Goal: Transaction & Acquisition: Purchase product/service

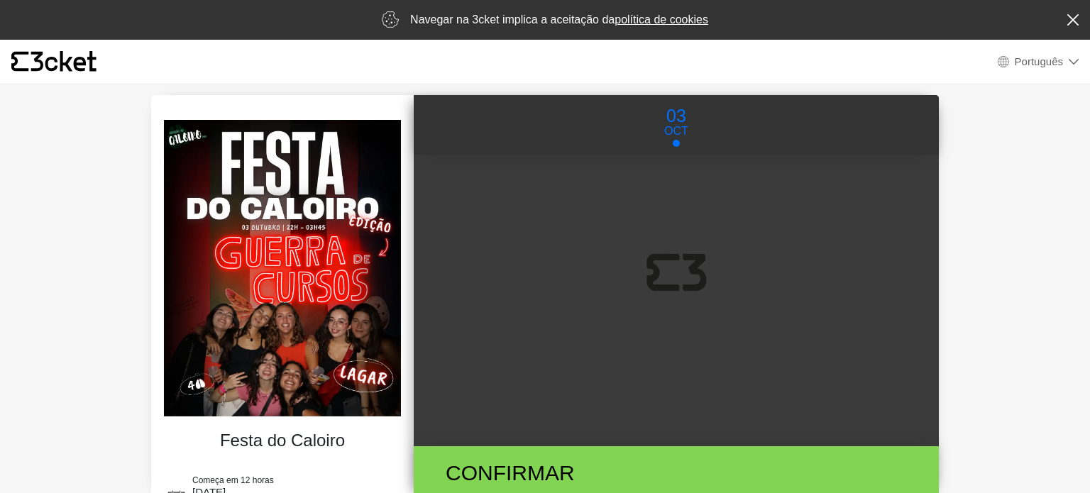
select select "pt_PT"
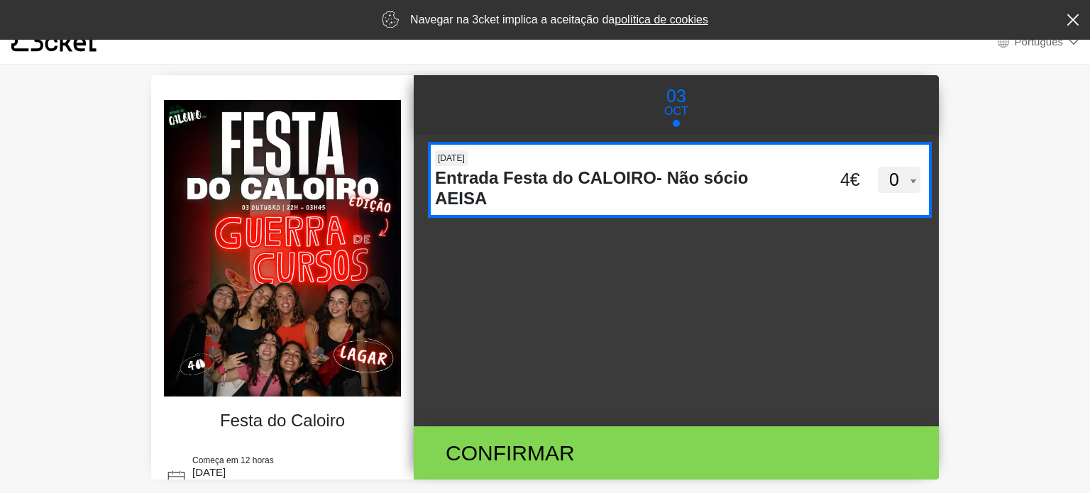
scroll to position [20, 0]
click at [895, 178] on select "0 1 2 3 4 5 6 7 8 9 10 11 12 13 14 15" at bounding box center [899, 180] width 43 height 27
select select "1"
click at [878, 167] on select "0 1 2 3 4 5 6 7 8 9 10 11 12 13 14 15" at bounding box center [899, 180] width 43 height 27
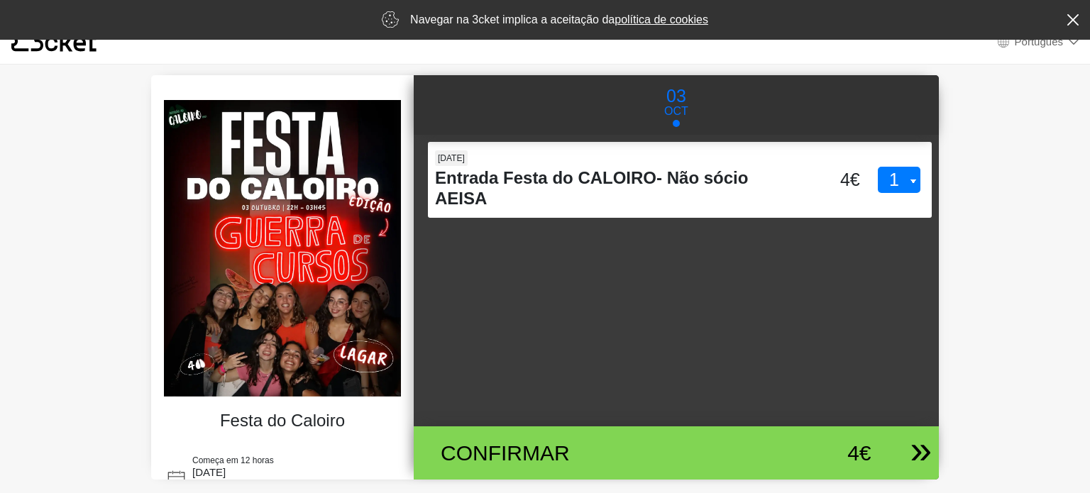
click at [830, 476] on div "Confirmar 4€" at bounding box center [670, 452] width 502 height 53
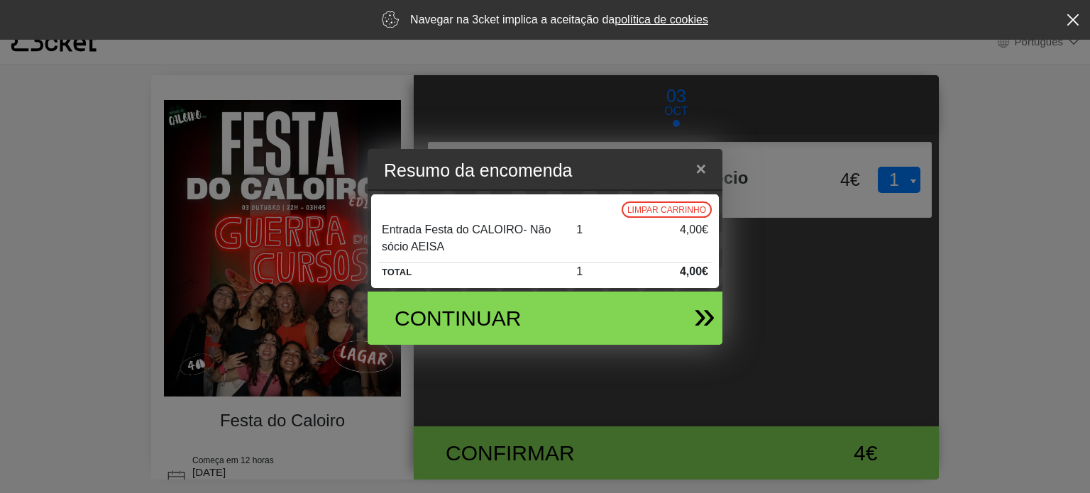
click at [668, 319] on div "Continuar" at bounding box center [539, 318] width 332 height 53
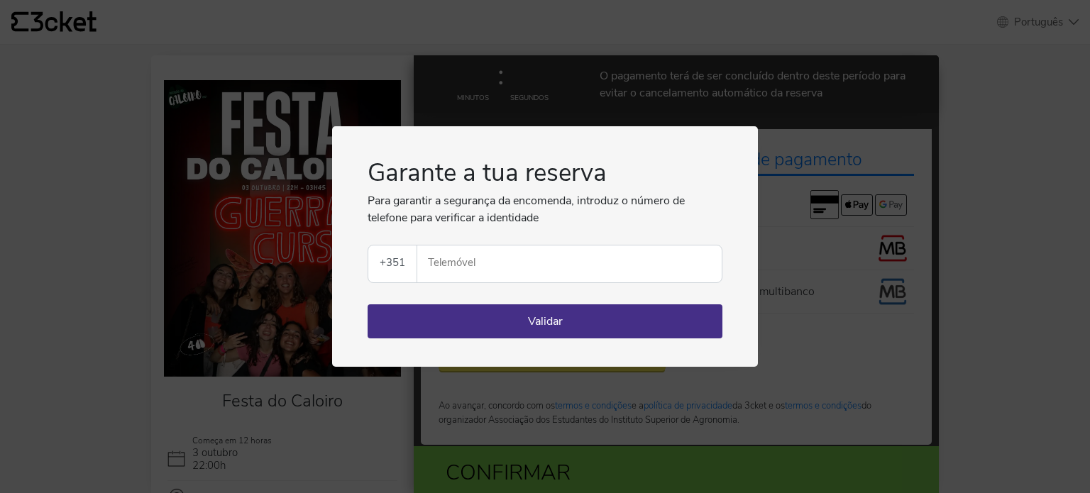
select select "pt_PT"
click at [551, 319] on button "Validar" at bounding box center [545, 321] width 355 height 34
click at [751, 280] on div "Garante a tua reserva Para garantir a segurança da encomenda, introduz o número…" at bounding box center [545, 246] width 426 height 241
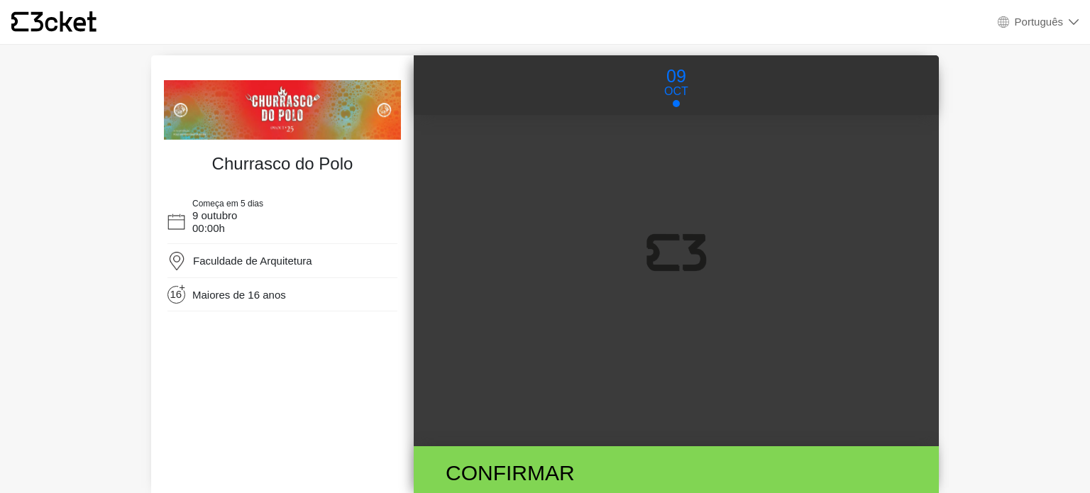
select select "pt_PT"
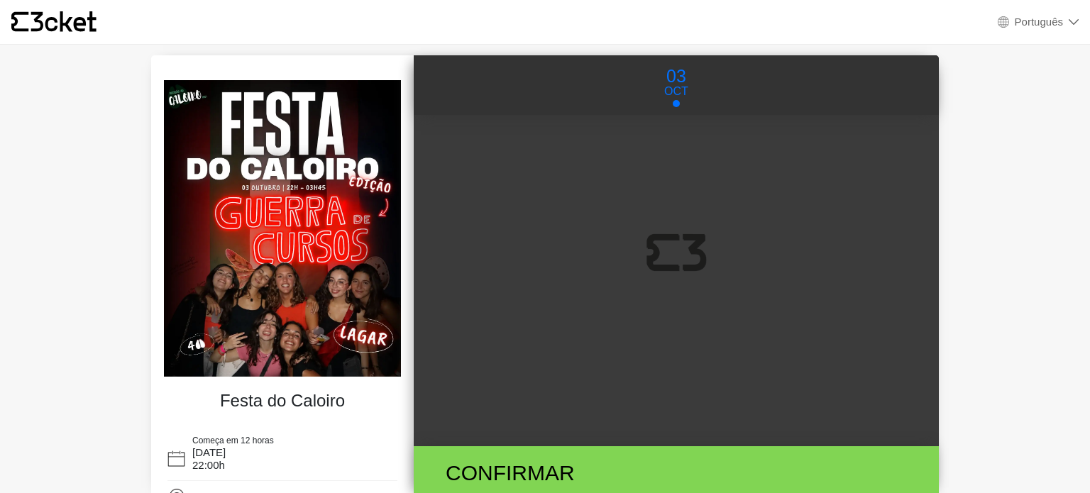
select select "pt_PT"
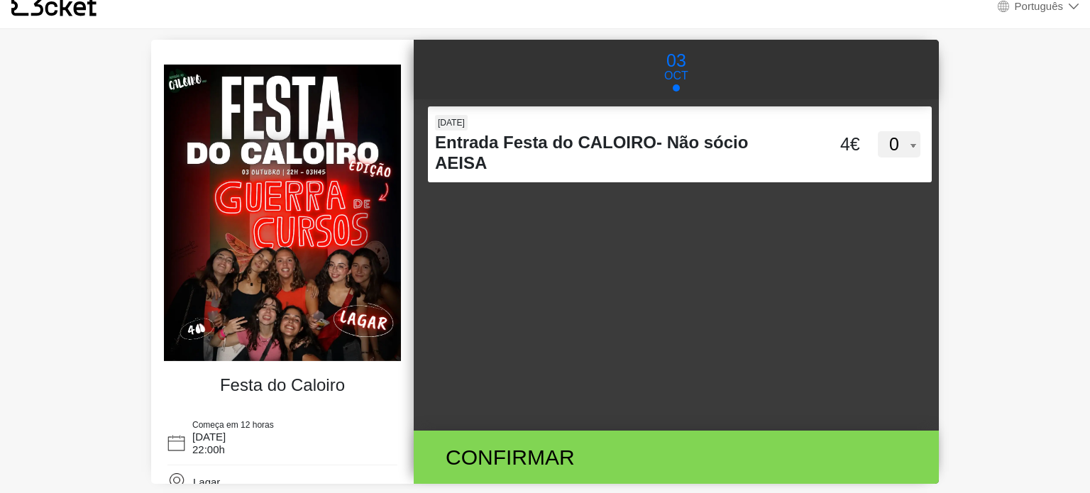
scroll to position [58, 0]
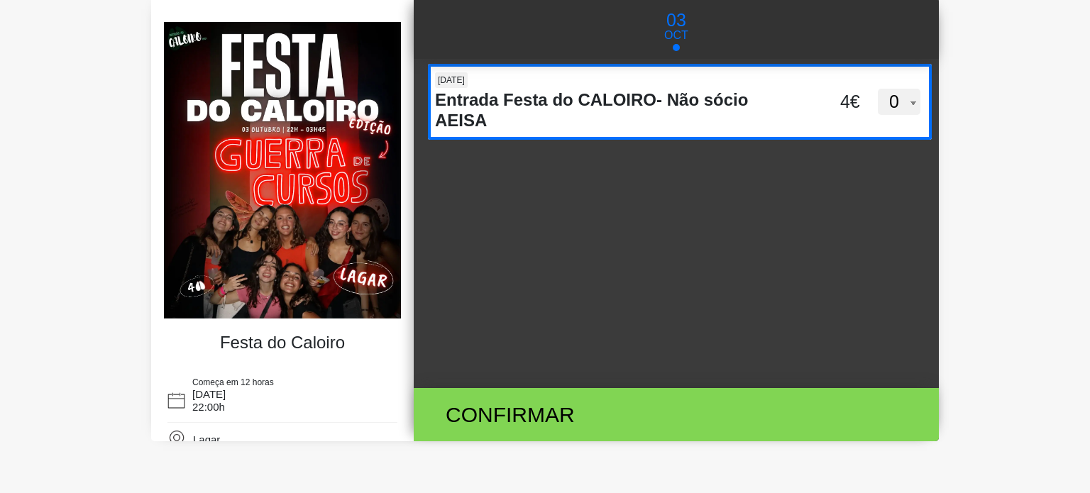
click at [893, 93] on select "0 1 2 3 4 5 6 7 8 9 10 11 12 13 14 15" at bounding box center [899, 102] width 43 height 27
select select "1"
click at [878, 89] on select "0 1 2 3 4 5 6 7 8 9 10 11 12 13 14 15" at bounding box center [899, 102] width 43 height 27
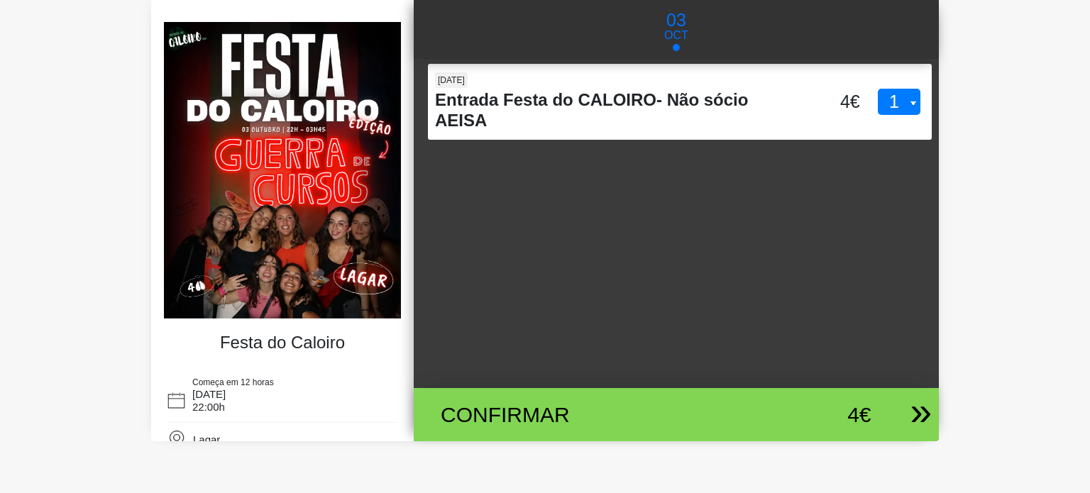
click at [751, 409] on div "4€" at bounding box center [811, 415] width 121 height 32
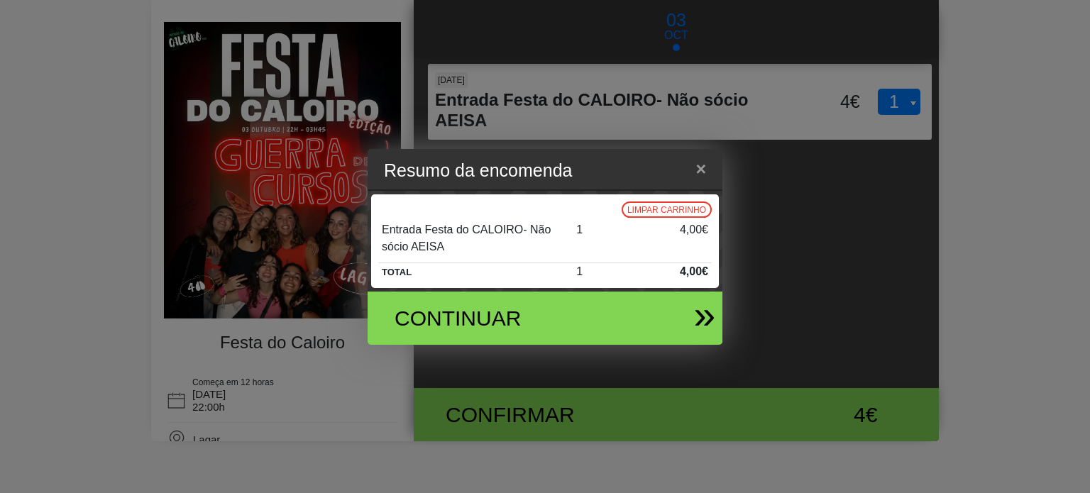
click at [691, 310] on div "Continuar" at bounding box center [545, 318] width 355 height 53
